Goal: Find specific page/section: Find specific page/section

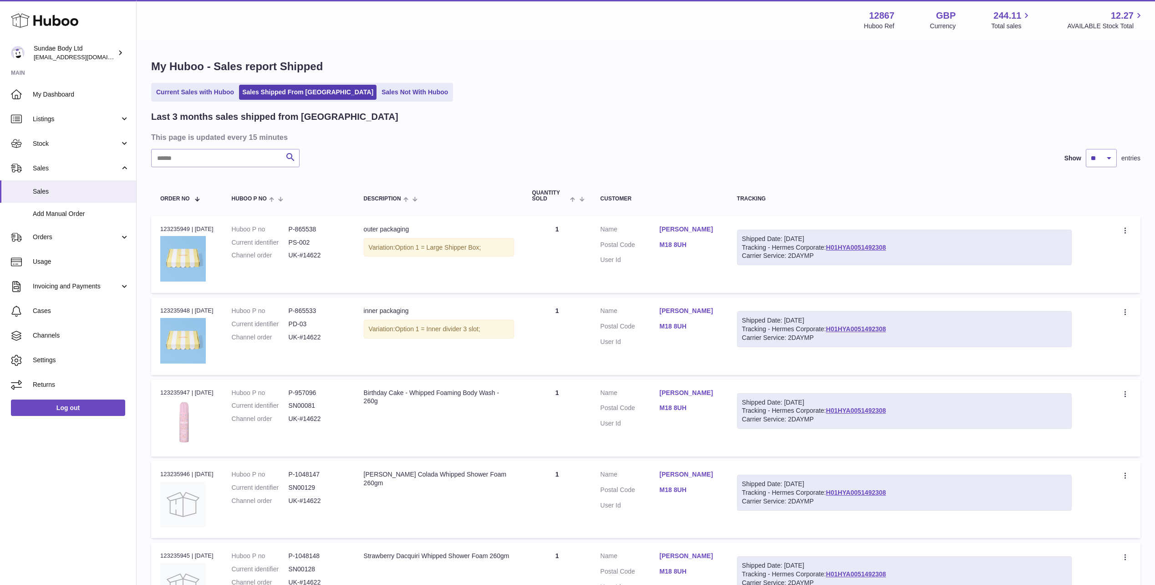
click at [378, 88] on link "Sales Not With Huboo" at bounding box center [414, 92] width 73 height 15
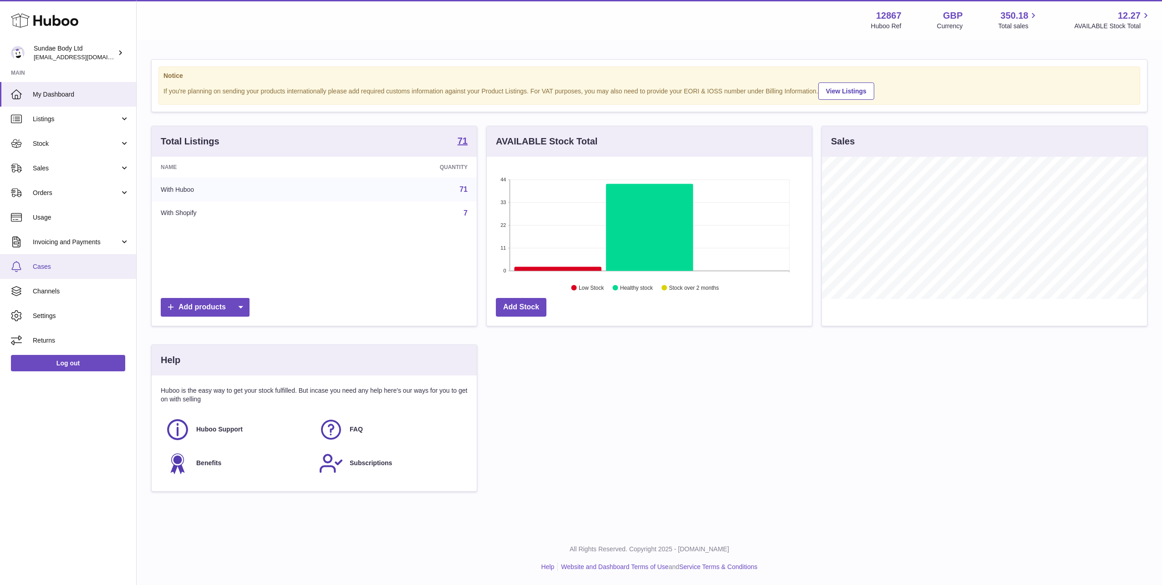
scroll to position [142, 325]
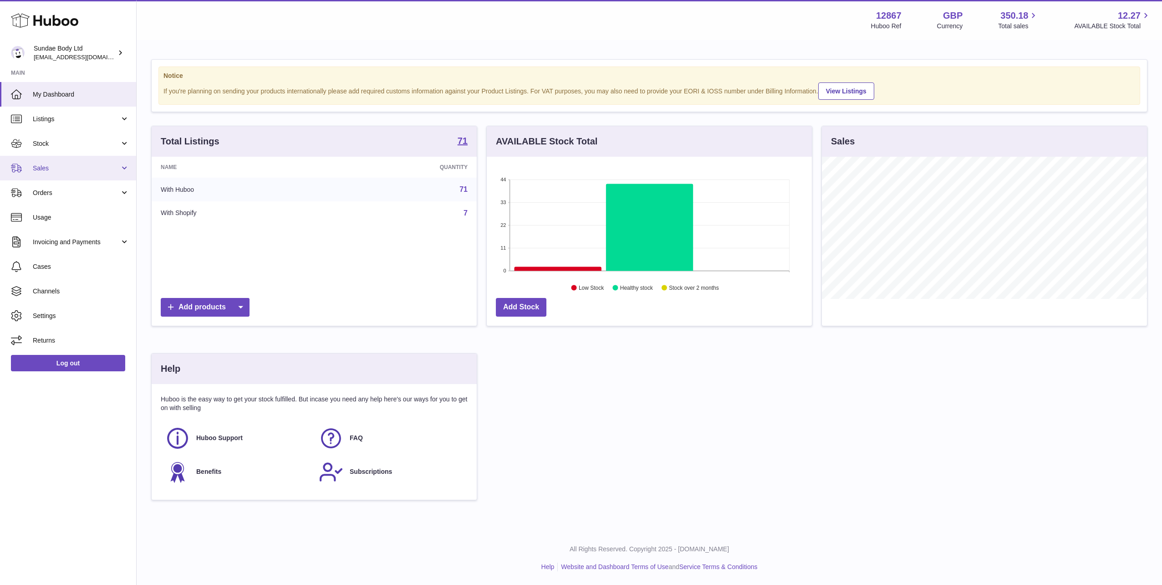
click at [62, 173] on link "Sales" at bounding box center [68, 168] width 136 height 25
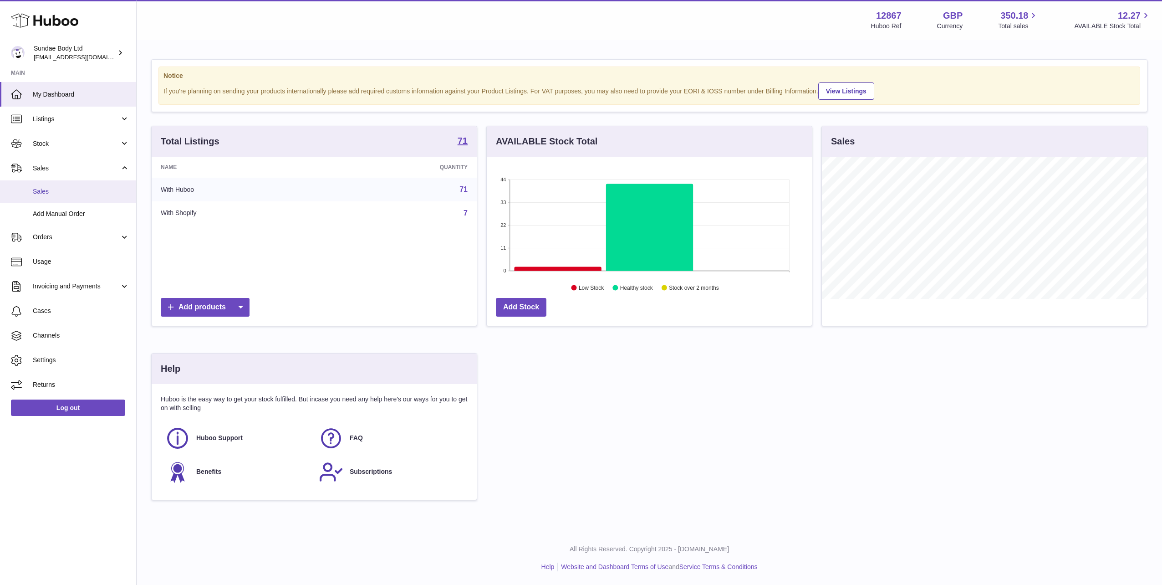
click at [60, 188] on span "Sales" at bounding box center [81, 191] width 97 height 9
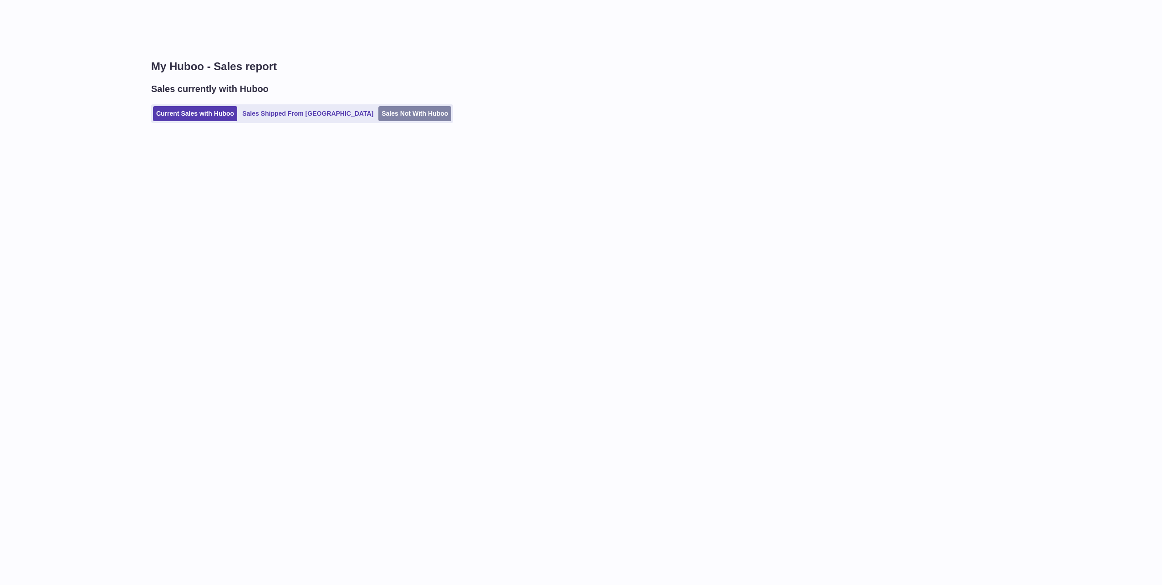
click at [378, 113] on link "Sales Not With Huboo" at bounding box center [414, 113] width 73 height 15
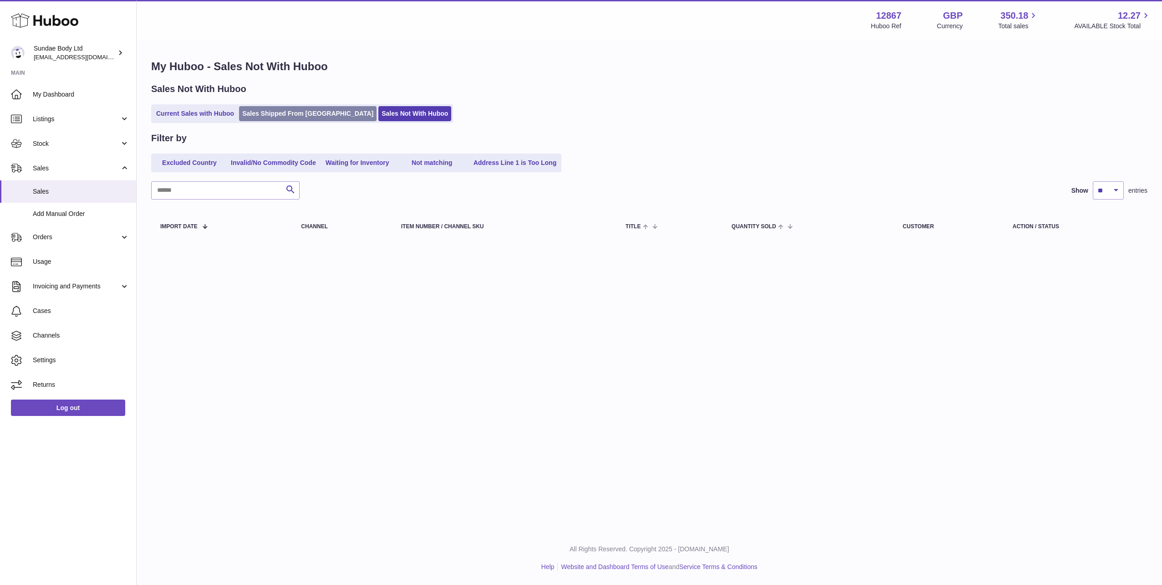
click at [250, 116] on link "Sales Shipped From [GEOGRAPHIC_DATA]" at bounding box center [307, 113] width 137 height 15
